Goal: Information Seeking & Learning: Learn about a topic

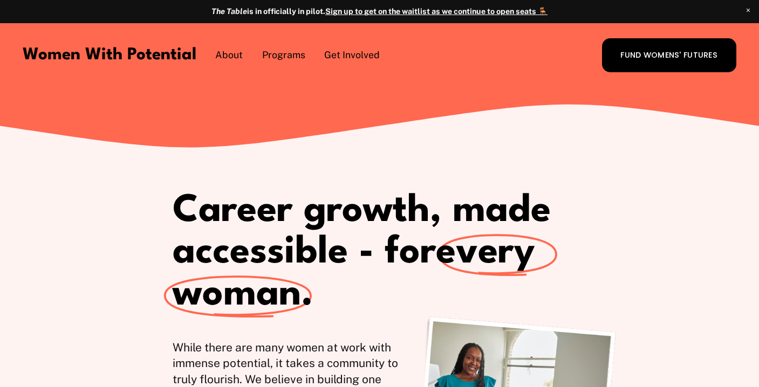
click at [0, 0] on span "1:1 Coaching" at bounding box center [0, 0] width 0 height 0
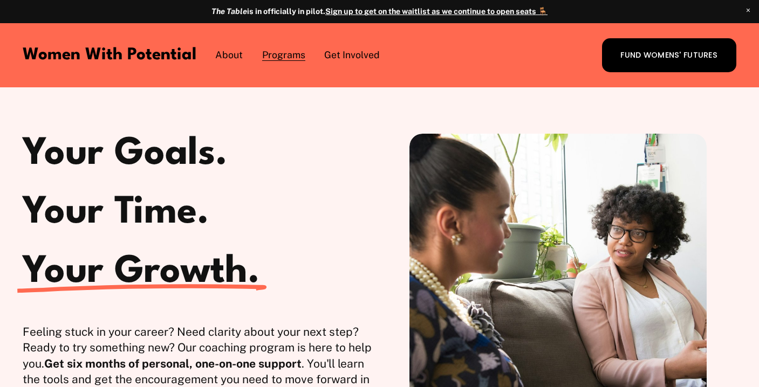
click at [0, 0] on span "Coach with WWP" at bounding box center [0, 0] width 0 height 0
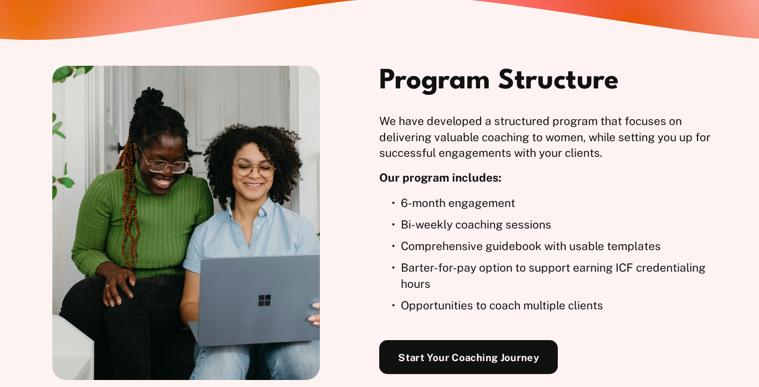
scroll to position [806, 0]
